Goal: Task Accomplishment & Management: Complete application form

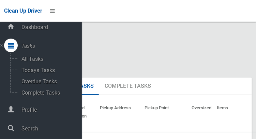
scroll to position [7, 0]
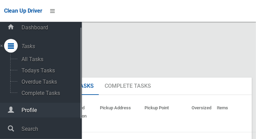
click at [22, 109] on span "Profile" at bounding box center [50, 110] width 62 height 6
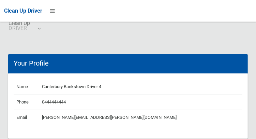
scroll to position [4, 0]
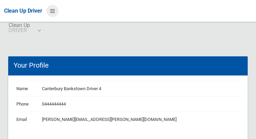
click at [51, 10] on icon at bounding box center [52, 11] width 5 height 12
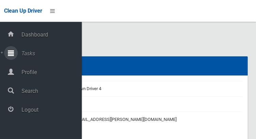
click at [14, 55] on icon at bounding box center [11, 53] width 6 height 14
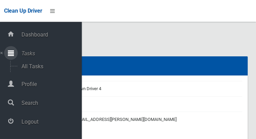
click at [13, 56] on icon at bounding box center [11, 53] width 6 height 14
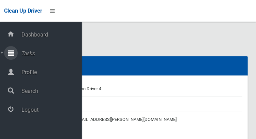
click at [14, 56] on icon at bounding box center [11, 53] width 6 height 14
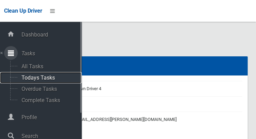
click at [30, 81] on span "Todays Tasks" at bounding box center [47, 77] width 57 height 6
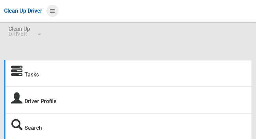
click at [52, 14] on icon at bounding box center [52, 11] width 5 height 12
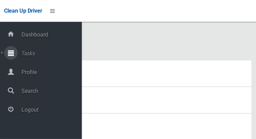
click at [14, 56] on div at bounding box center [11, 53] width 14 height 14
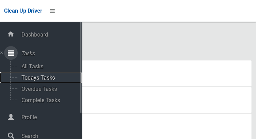
click at [25, 81] on span "Todays Tasks" at bounding box center [47, 77] width 57 height 6
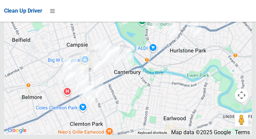
scroll to position [5119, 0]
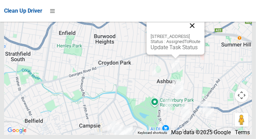
click at [200, 34] on button "Close" at bounding box center [192, 25] width 16 height 16
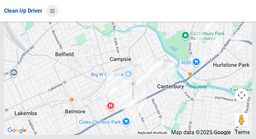
click at [51, 11] on icon at bounding box center [52, 11] width 5 height 12
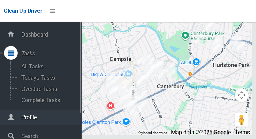
click at [21, 120] on span "Profile" at bounding box center [50, 117] width 62 height 6
click at [95, 49] on div at bounding box center [128, 49] width 248 height 170
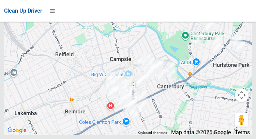
click at [89, 37] on div at bounding box center [128, 49] width 248 height 170
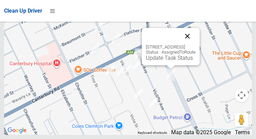
click at [196, 44] on button "Close" at bounding box center [187, 36] width 16 height 16
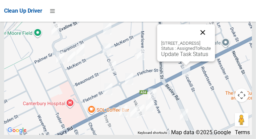
click at [211, 41] on button "Close" at bounding box center [202, 32] width 16 height 16
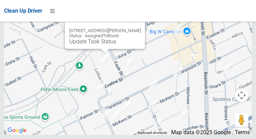
click at [130, 28] on button "Close" at bounding box center [132, 20] width 16 height 16
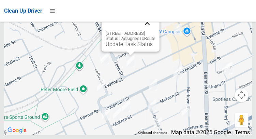
click at [155, 31] on button "Close" at bounding box center [147, 22] width 16 height 16
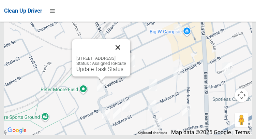
click at [126, 56] on button "Close" at bounding box center [118, 47] width 16 height 16
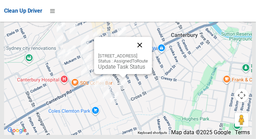
click at [146, 53] on button "Close" at bounding box center [139, 45] width 16 height 16
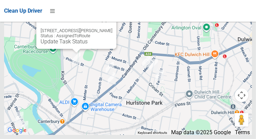
click at [105, 28] on button "Close" at bounding box center [104, 20] width 16 height 16
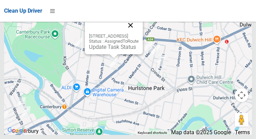
click at [139, 33] on button "Close" at bounding box center [130, 25] width 16 height 16
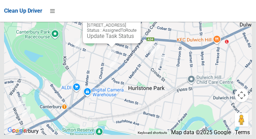
click at [137, 22] on button "Close" at bounding box center [128, 14] width 16 height 16
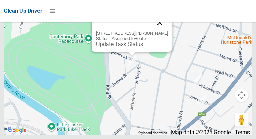
click at [162, 31] on button "Close" at bounding box center [159, 22] width 16 height 16
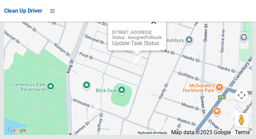
click at [157, 30] on button "Close" at bounding box center [153, 21] width 16 height 16
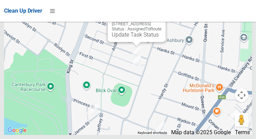
click at [161, 21] on button "Close" at bounding box center [153, 13] width 16 height 16
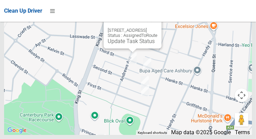
click at [157, 28] on button "Close" at bounding box center [149, 19] width 16 height 16
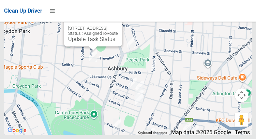
click at [118, 26] on button "Close" at bounding box center [110, 17] width 16 height 16
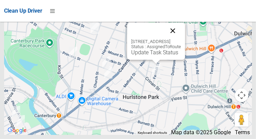
click at [181, 39] on button "Close" at bounding box center [173, 30] width 16 height 16
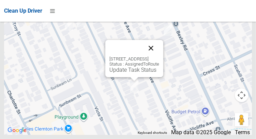
click at [159, 56] on button "Close" at bounding box center [151, 48] width 16 height 16
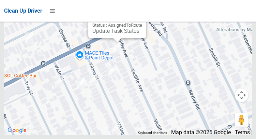
click at [203, 135] on div "7 Vicliffe Avenue, CAMPSIE NSW 2194 Status : AssignedToRoute Update Task Status" at bounding box center [128, 49] width 248 height 170
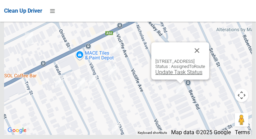
click at [179, 75] on link "Update Task Status" at bounding box center [178, 72] width 47 height 6
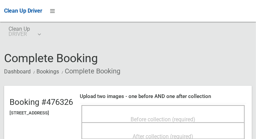
click at [179, 116] on span "Before collection (required)" at bounding box center [163, 119] width 65 height 6
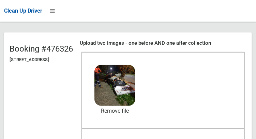
scroll to position [55, 0]
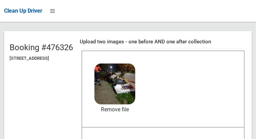
click at [208, 138] on div "After collection (required)" at bounding box center [163, 140] width 148 height 13
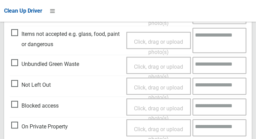
scroll to position [409, 0]
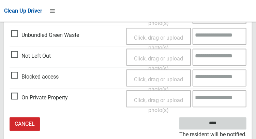
click at [230, 125] on input "****" at bounding box center [212, 123] width 67 height 13
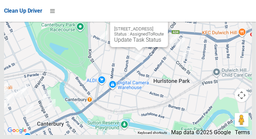
scroll to position [5119, 0]
click at [164, 26] on button "Close" at bounding box center [155, 18] width 16 height 16
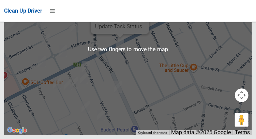
scroll to position [5091, 0]
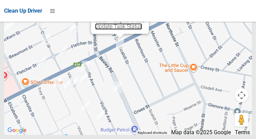
click at [120, 30] on link "Update Task Status" at bounding box center [118, 26] width 47 height 6
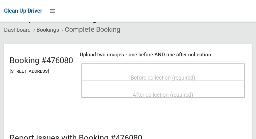
scroll to position [42, 0]
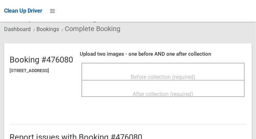
click at [169, 78] on span "Before collection (required)" at bounding box center [163, 77] width 65 height 6
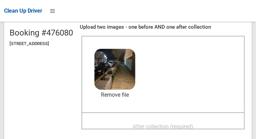
scroll to position [73, 0]
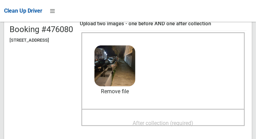
click at [193, 120] on span "After collection (required)" at bounding box center [163, 123] width 61 height 6
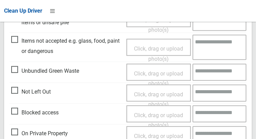
scroll to position [409, 0]
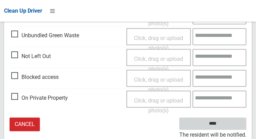
click at [223, 128] on input "****" at bounding box center [212, 123] width 67 height 13
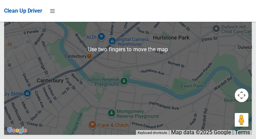
scroll to position [5080, 0]
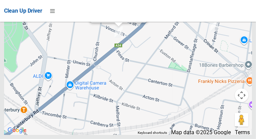
click at [104, 18] on link "Update Task Status" at bounding box center [117, 15] width 47 height 6
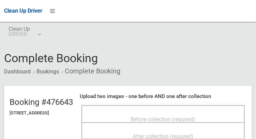
click at [196, 118] on span "Before collection (required)" at bounding box center [163, 119] width 65 height 6
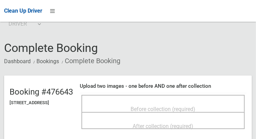
scroll to position [10, 0]
click at [194, 110] on span "Before collection (required)" at bounding box center [163, 109] width 65 height 6
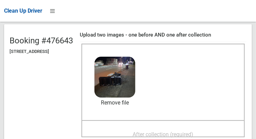
scroll to position [62, 0]
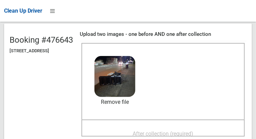
click at [190, 131] on span "After collection (required)" at bounding box center [163, 133] width 61 height 6
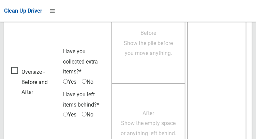
scroll to position [615, 0]
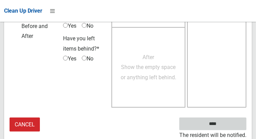
click at [223, 127] on input "****" at bounding box center [212, 123] width 67 height 13
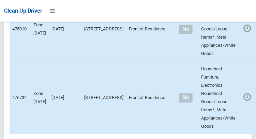
scroll to position [5119, 0]
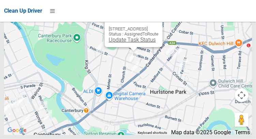
click at [118, 43] on link "Update Task Status" at bounding box center [132, 39] width 47 height 6
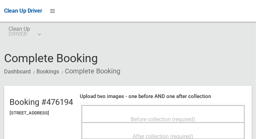
click at [196, 116] on span "Before collection (required)" at bounding box center [163, 119] width 65 height 6
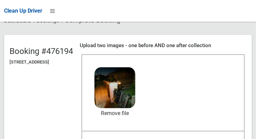
scroll to position [52, 0]
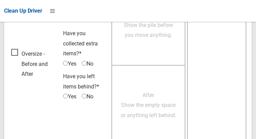
scroll to position [615, 0]
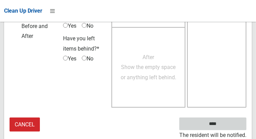
click at [223, 128] on input "****" at bounding box center [212, 123] width 67 height 13
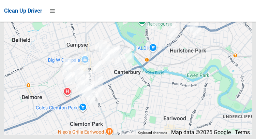
scroll to position [5119, 0]
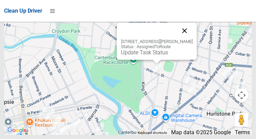
click at [188, 39] on button "Close" at bounding box center [184, 30] width 16 height 16
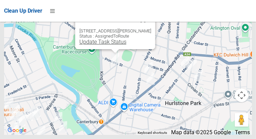
click at [109, 45] on link "Update Task Status" at bounding box center [102, 41] width 47 height 6
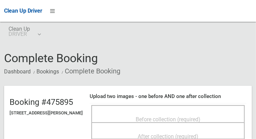
click at [189, 116] on span "Before collection (required)" at bounding box center [168, 119] width 65 height 6
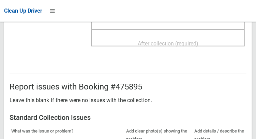
scroll to position [151, 0]
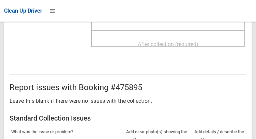
click at [196, 41] on span "After collection (required)" at bounding box center [168, 44] width 61 height 6
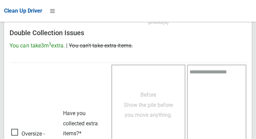
scroll to position [615, 0]
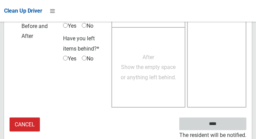
click at [226, 126] on input "****" at bounding box center [212, 123] width 67 height 13
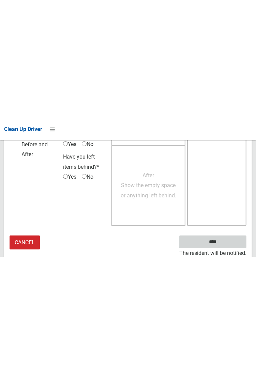
scroll to position [393, 0]
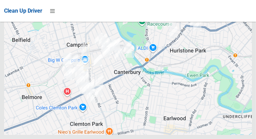
scroll to position [5119, 0]
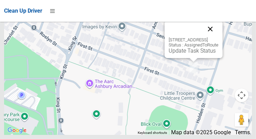
click at [218, 37] on button "Close" at bounding box center [210, 29] width 16 height 16
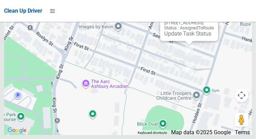
click at [214, 20] on button "Close" at bounding box center [206, 12] width 16 height 16
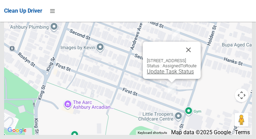
click at [175, 75] on link "Update Task Status" at bounding box center [170, 71] width 47 height 6
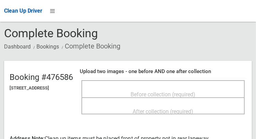
scroll to position [26, 0]
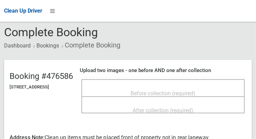
click at [178, 92] on span "Before collection (required)" at bounding box center [163, 93] width 65 height 6
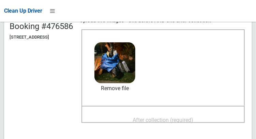
scroll to position [76, 0]
click at [187, 118] on span "After collection (required)" at bounding box center [163, 119] width 61 height 6
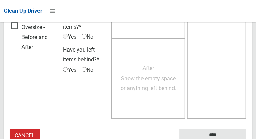
scroll to position [625, 0]
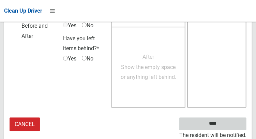
click at [223, 126] on input "****" at bounding box center [212, 123] width 67 height 13
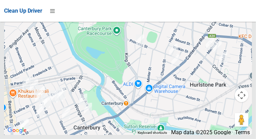
scroll to position [5108, 0]
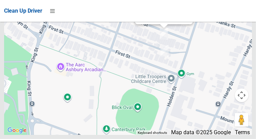
click at [158, 20] on link "Update Task Status" at bounding box center [162, 17] width 47 height 6
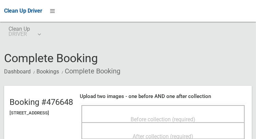
click at [172, 116] on span "Before collection (required)" at bounding box center [163, 119] width 65 height 6
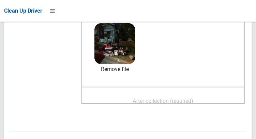
scroll to position [95, 0]
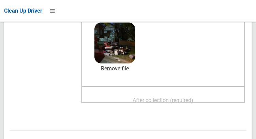
click at [187, 98] on span "After collection (required)" at bounding box center [163, 100] width 61 height 6
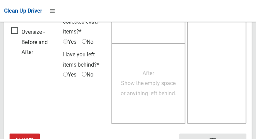
scroll to position [615, 0]
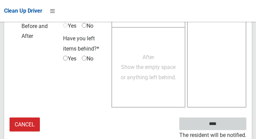
click at [223, 128] on input "****" at bounding box center [212, 123] width 67 height 13
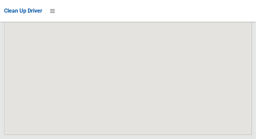
scroll to position [5119, 0]
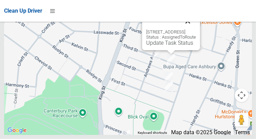
click at [196, 29] on button "Close" at bounding box center [188, 21] width 16 height 16
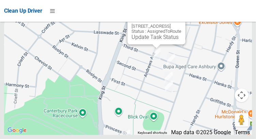
click at [181, 24] on button "Close" at bounding box center [173, 15] width 16 height 16
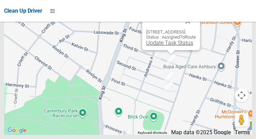
click at [167, 46] on link "Update Task Status" at bounding box center [169, 43] width 47 height 6
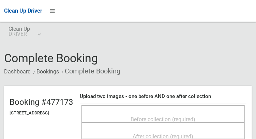
click at [165, 116] on span "Before collection (required)" at bounding box center [163, 119] width 65 height 6
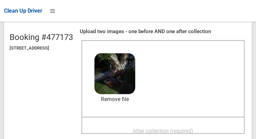
scroll to position [68, 0]
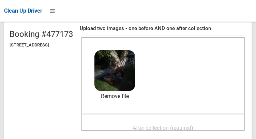
click at [193, 126] on span "After collection (required)" at bounding box center [163, 127] width 61 height 6
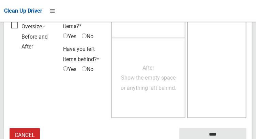
scroll to position [615, 0]
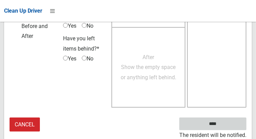
click at [223, 128] on input "****" at bounding box center [212, 123] width 67 height 13
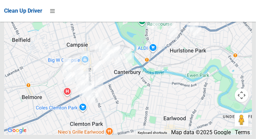
scroll to position [5085, 0]
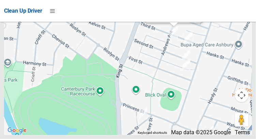
click at [164, 18] on link "Update Task Status" at bounding box center [172, 15] width 47 height 6
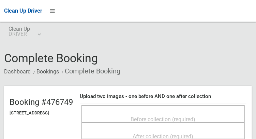
click at [173, 116] on span "Before collection (required)" at bounding box center [163, 119] width 65 height 6
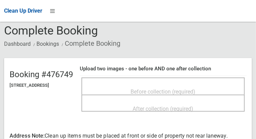
scroll to position [28, 0]
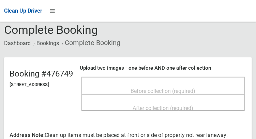
click at [169, 89] on span "Before collection (required)" at bounding box center [163, 91] width 65 height 6
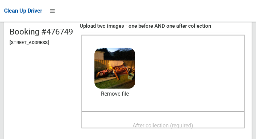
scroll to position [71, 0]
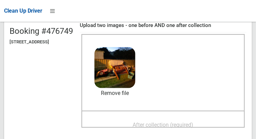
click at [193, 122] on span "After collection (required)" at bounding box center [163, 124] width 61 height 6
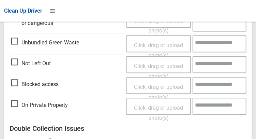
scroll to position [625, 0]
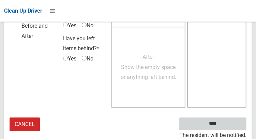
click at [223, 127] on input "****" at bounding box center [212, 123] width 67 height 13
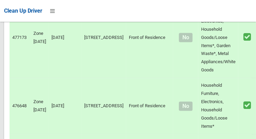
scroll to position [5119, 0]
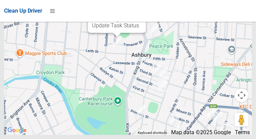
click at [158, 60] on div "39 Melville Street, ASHBURY NSW 2193 Status : AssignedToRoute Update Task Status" at bounding box center [128, 49] width 248 height 170
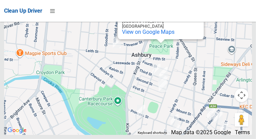
click at [171, 29] on div "Australia" at bounding box center [152, 26] width 61 height 5
click at [162, 43] on div at bounding box center [160, 41] width 9 height 4
click at [148, 69] on div "Peace Park Peace Park Trevenar St Ashbury NSW 2193 Australia View on Google Maps" at bounding box center [128, 49] width 248 height 170
click at [207, 76] on div "Peace Park Peace Park Trevenar St Ashbury NSW 2193 Australia View on Google Maps" at bounding box center [128, 49] width 248 height 170
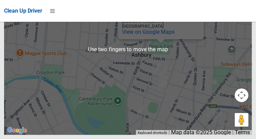
scroll to position [5115, 0]
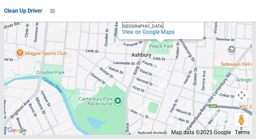
click at [193, 13] on button "Close" at bounding box center [191, 4] width 16 height 16
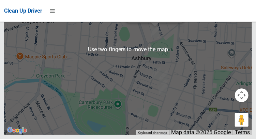
scroll to position [5093, 0]
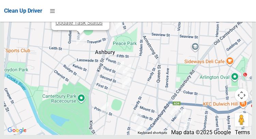
click at [78, 26] on link "Update Task Status" at bounding box center [79, 22] width 47 height 6
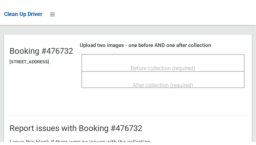
scroll to position [60, 0]
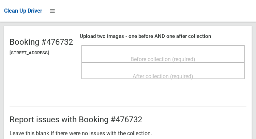
click at [183, 56] on span "Before collection (required)" at bounding box center [163, 59] width 65 height 6
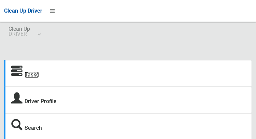
click at [39, 71] on link "Tasks" at bounding box center [32, 74] width 14 height 6
click at [55, 10] on icon at bounding box center [52, 11] width 5 height 12
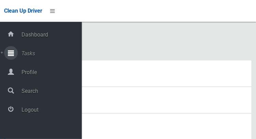
click at [35, 56] on span "Tasks" at bounding box center [50, 53] width 62 height 6
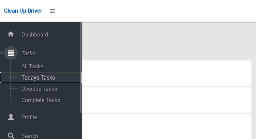
click at [47, 77] on span "Todays Tasks" at bounding box center [47, 77] width 57 height 6
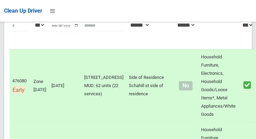
scroll to position [110, 0]
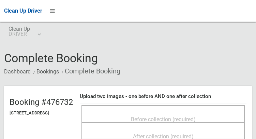
scroll to position [60, 0]
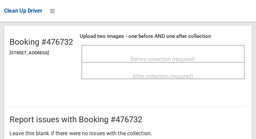
click at [187, 56] on span "Before collection (required)" at bounding box center [163, 59] width 65 height 6
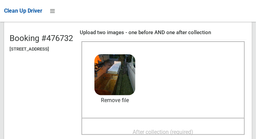
scroll to position [70, 0]
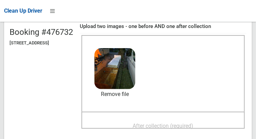
click at [188, 124] on span "After collection (required)" at bounding box center [163, 125] width 61 height 6
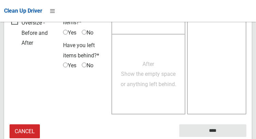
scroll to position [615, 0]
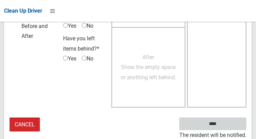
click at [218, 124] on input "****" at bounding box center [212, 123] width 67 height 13
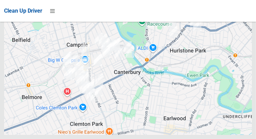
scroll to position [5119, 0]
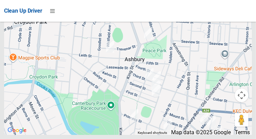
click at [202, 55] on div at bounding box center [128, 49] width 248 height 170
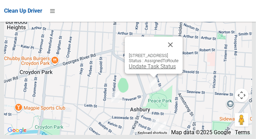
click at [151, 69] on link "Update Task Status" at bounding box center [152, 66] width 47 height 6
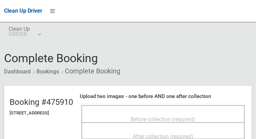
click at [182, 116] on span "Before collection (required)" at bounding box center [163, 119] width 65 height 6
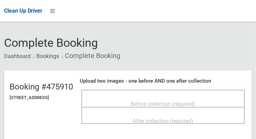
scroll to position [17, 0]
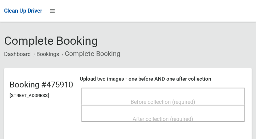
click at [186, 99] on span "Before collection (required)" at bounding box center [163, 101] width 65 height 6
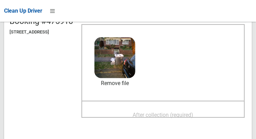
scroll to position [81, 0]
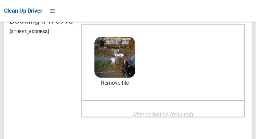
click at [193, 112] on span "After collection (required)" at bounding box center [163, 114] width 61 height 6
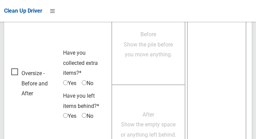
scroll to position [615, 0]
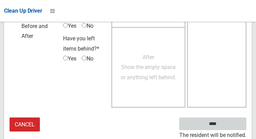
click at [223, 128] on input "****" at bounding box center [212, 123] width 67 height 13
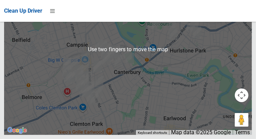
scroll to position [5077, 0]
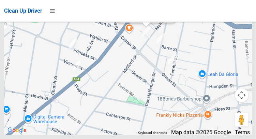
click at [186, 9] on button "Close" at bounding box center [177, 0] width 16 height 16
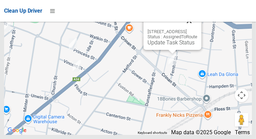
click at [197, 29] on button "Close" at bounding box center [189, 21] width 16 height 16
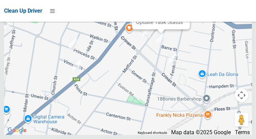
click at [186, 9] on button "Close" at bounding box center [177, 0] width 16 height 16
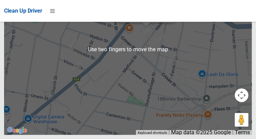
scroll to position [5075, 0]
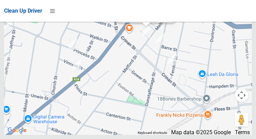
click at [186, 9] on button "Close" at bounding box center [177, 0] width 16 height 16
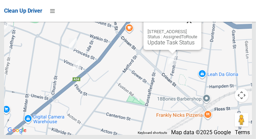
click at [197, 29] on button "Close" at bounding box center [189, 21] width 16 height 16
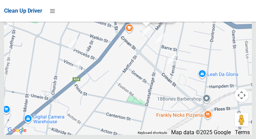
click at [137, 18] on link "Update Task Status" at bounding box center [144, 15] width 47 height 6
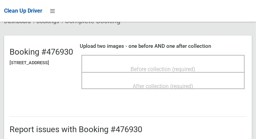
scroll to position [51, 0]
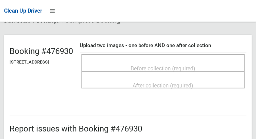
click at [177, 67] on span "Before collection (required)" at bounding box center [163, 68] width 65 height 6
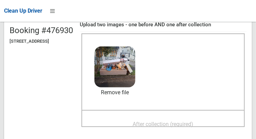
scroll to position [71, 0]
click at [193, 124] on span "After collection (required)" at bounding box center [163, 124] width 61 height 6
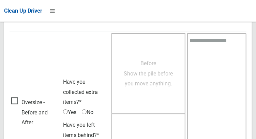
scroll to position [615, 0]
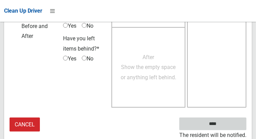
click at [223, 128] on input "****" at bounding box center [212, 123] width 67 height 13
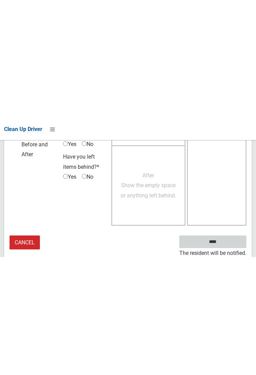
scroll to position [393, 0]
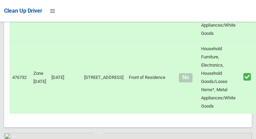
scroll to position [5119, 0]
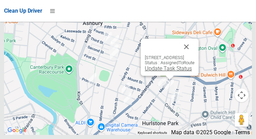
click at [145, 72] on link "Update Task Status" at bounding box center [168, 68] width 47 height 6
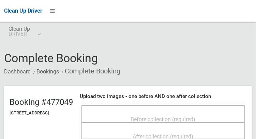
click at [169, 122] on span "Before collection (required)" at bounding box center [163, 119] width 65 height 6
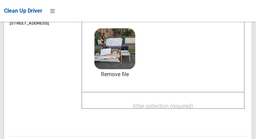
scroll to position [91, 0]
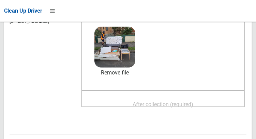
click at [192, 106] on span "After collection (required)" at bounding box center [163, 104] width 61 height 6
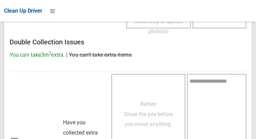
scroll to position [621, 0]
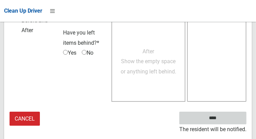
click at [218, 124] on input "****" at bounding box center [212, 117] width 67 height 13
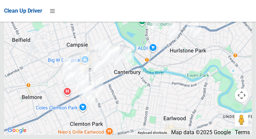
scroll to position [5119, 0]
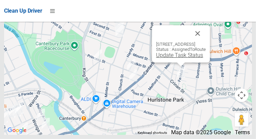
click at [159, 58] on link "Update Task Status" at bounding box center [179, 55] width 47 height 6
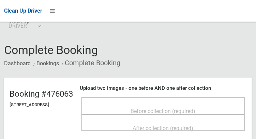
scroll to position [10, 0]
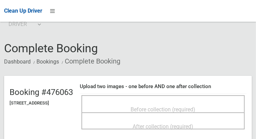
click at [196, 106] on span "Before collection (required)" at bounding box center [163, 109] width 65 height 6
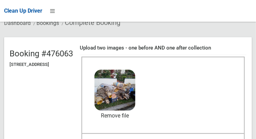
scroll to position [49, 0]
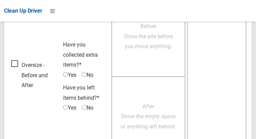
scroll to position [615, 0]
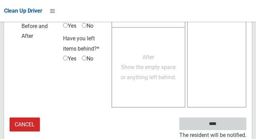
click at [218, 128] on input "****" at bounding box center [212, 123] width 67 height 13
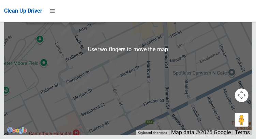
scroll to position [5111, 0]
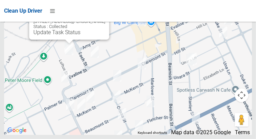
click at [100, 19] on button "Close" at bounding box center [97, 10] width 16 height 16
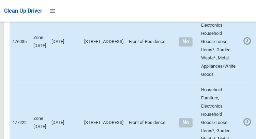
scroll to position [0, 0]
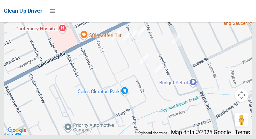
scroll to position [5064, 0]
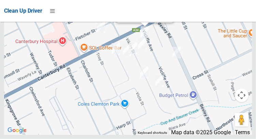
click at [136, 18] on link "Update Task Status" at bounding box center [143, 15] width 47 height 6
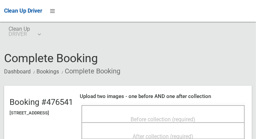
click at [170, 116] on span "Before collection (required)" at bounding box center [163, 119] width 65 height 6
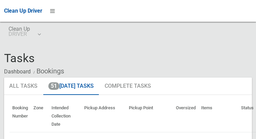
scroll to position [5064, 0]
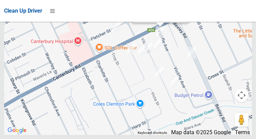
click at [151, 18] on link "Update Task Status" at bounding box center [158, 15] width 47 height 6
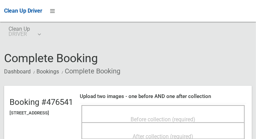
click at [196, 119] on span "Before collection (required)" at bounding box center [163, 119] width 65 height 6
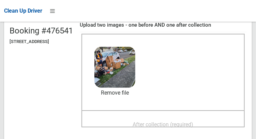
scroll to position [72, 0]
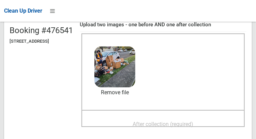
click at [192, 125] on span "After collection (required)" at bounding box center [163, 124] width 61 height 6
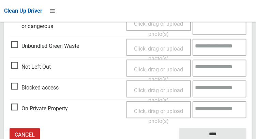
scroll to position [409, 0]
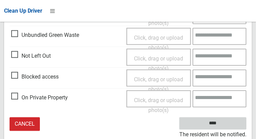
click at [217, 124] on input "****" at bounding box center [212, 123] width 67 height 13
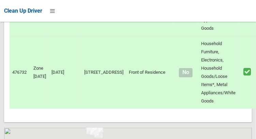
scroll to position [5119, 0]
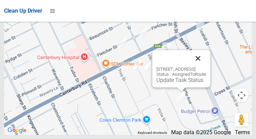
click at [206, 66] on button "Close" at bounding box center [198, 58] width 16 height 16
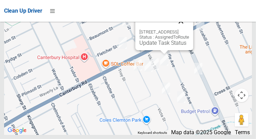
click at [189, 29] on button "Close" at bounding box center [181, 21] width 16 height 16
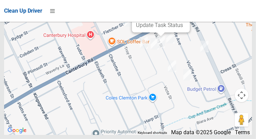
scroll to position [5119, 0]
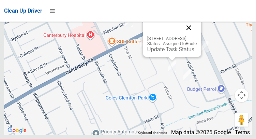
click at [197, 36] on button "Close" at bounding box center [189, 27] width 16 height 16
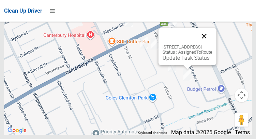
click at [212, 44] on button "Close" at bounding box center [204, 36] width 16 height 16
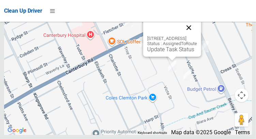
click at [197, 36] on button "Close" at bounding box center [189, 27] width 16 height 16
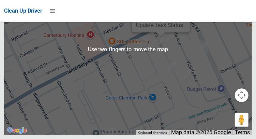
scroll to position [5097, 0]
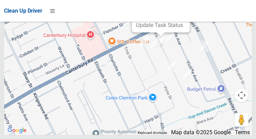
click at [186, 12] on button "Close" at bounding box center [177, 3] width 16 height 16
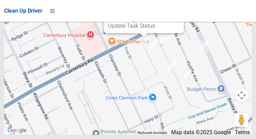
click at [170, 12] on button "Close" at bounding box center [171, 4] width 16 height 16
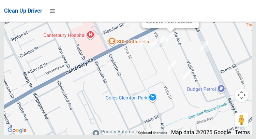
click at [168, 24] on link "Update Task Status" at bounding box center [168, 20] width 47 height 6
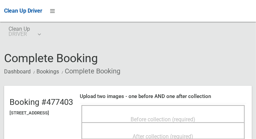
click at [194, 116] on span "Before collection (required)" at bounding box center [163, 119] width 65 height 6
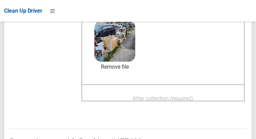
scroll to position [98, 0]
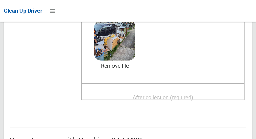
click at [193, 98] on span "After collection (required)" at bounding box center [163, 97] width 61 height 6
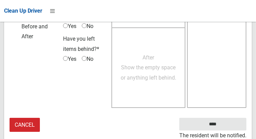
scroll to position [615, 0]
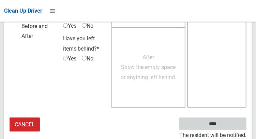
click at [223, 126] on input "****" at bounding box center [212, 123] width 67 height 13
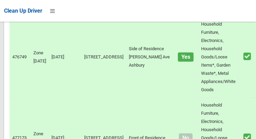
scroll to position [5119, 0]
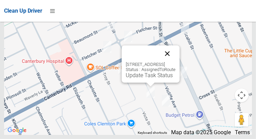
click at [175, 62] on button "Close" at bounding box center [167, 53] width 16 height 16
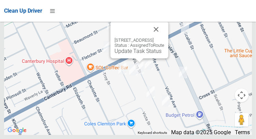
click at [141, 58] on div "13 Viking Street, CAMPSIE NSW 2194 Status : AssignedToRoute Update Task Status" at bounding box center [139, 39] width 58 height 37
click at [138, 54] on link "Update Task Status" at bounding box center [137, 51] width 47 height 6
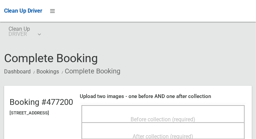
click at [142, 116] on span "Before collection (required)" at bounding box center [163, 119] width 65 height 6
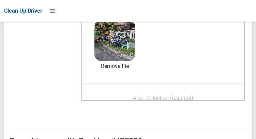
scroll to position [98, 0]
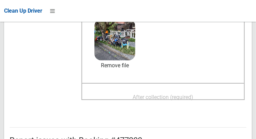
click at [191, 97] on span "After collection (required)" at bounding box center [163, 97] width 61 height 6
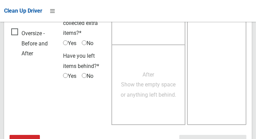
scroll to position [615, 0]
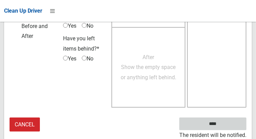
click at [223, 128] on input "****" at bounding box center [212, 123] width 67 height 13
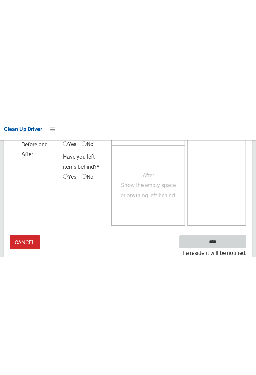
scroll to position [393, 0]
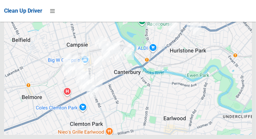
scroll to position [5119, 0]
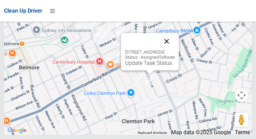
click at [175, 49] on button "Close" at bounding box center [166, 41] width 16 height 16
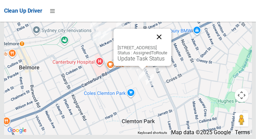
click at [167, 45] on button "Close" at bounding box center [159, 37] width 16 height 16
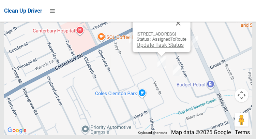
click at [146, 48] on link "Update Task Status" at bounding box center [160, 45] width 47 height 6
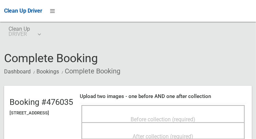
click at [180, 116] on span "Before collection (required)" at bounding box center [163, 119] width 65 height 6
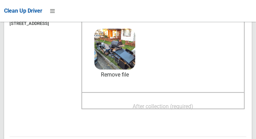
scroll to position [87, 0]
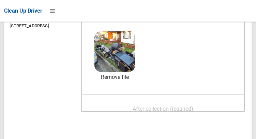
click at [193, 107] on span "After collection (required)" at bounding box center [163, 108] width 61 height 6
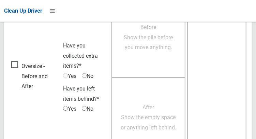
scroll to position [615, 0]
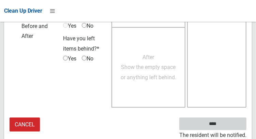
click at [223, 128] on input "****" at bounding box center [212, 123] width 67 height 13
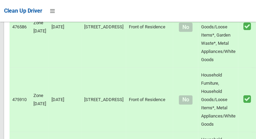
scroll to position [5119, 0]
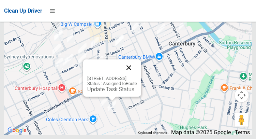
click at [137, 76] on button "Close" at bounding box center [129, 67] width 16 height 16
click at [111, 92] on link "Update Task Status" at bounding box center [110, 89] width 47 height 6
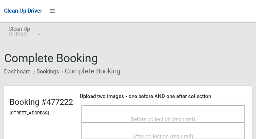
click at [178, 118] on span "Before collection (required)" at bounding box center [163, 119] width 65 height 6
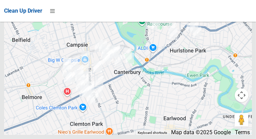
scroll to position [5119, 0]
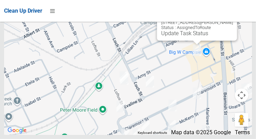
click at [227, 20] on button "Close" at bounding box center [224, 11] width 16 height 16
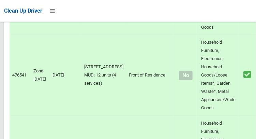
scroll to position [0, 0]
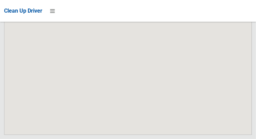
scroll to position [5119, 0]
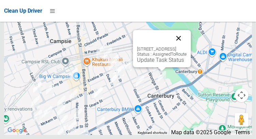
click at [187, 46] on button "Close" at bounding box center [178, 38] width 16 height 16
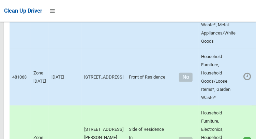
scroll to position [0, 0]
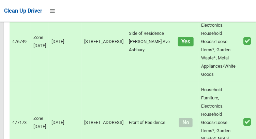
scroll to position [5119, 0]
